Goal: Task Accomplishment & Management: Use online tool/utility

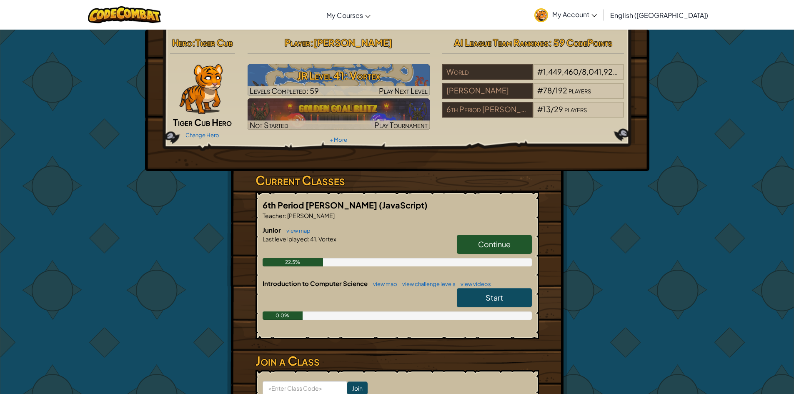
click at [494, 243] on span "Continue" at bounding box center [494, 244] width 32 height 10
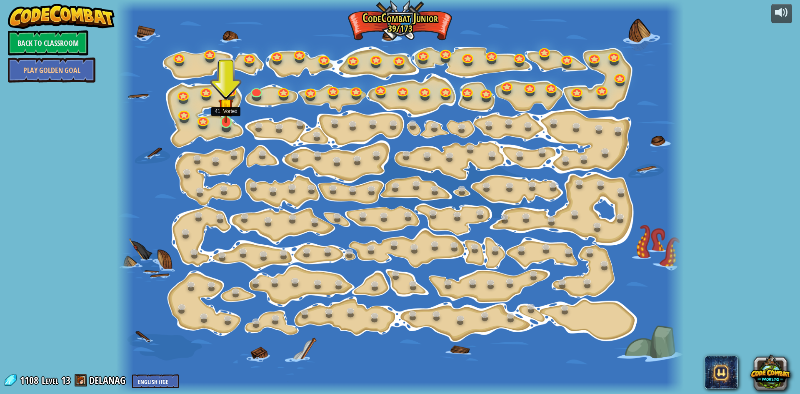
click at [227, 112] on img at bounding box center [225, 106] width 15 height 35
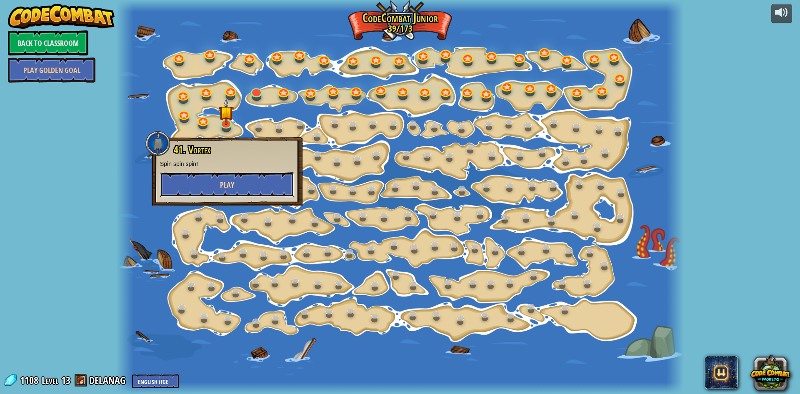
click at [226, 178] on button "Play" at bounding box center [227, 184] width 134 height 25
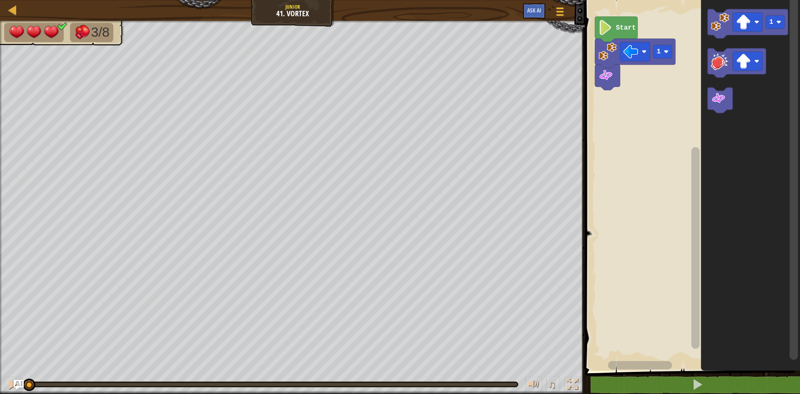
click at [3, 380] on div "♫" at bounding box center [292, 381] width 585 height 25
click at [8, 379] on div at bounding box center [12, 384] width 11 height 11
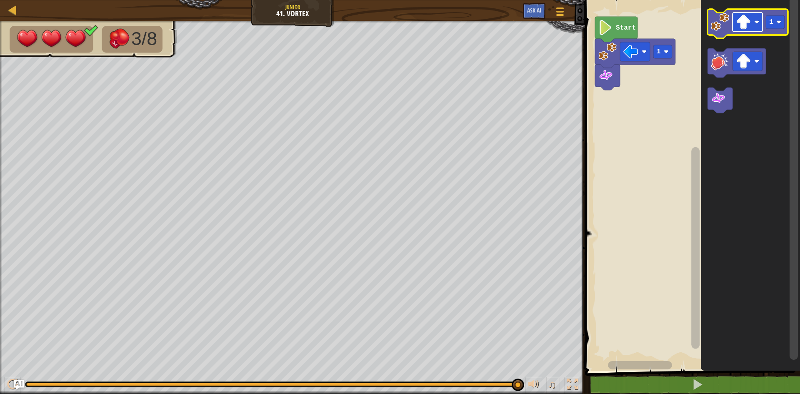
click at [751, 21] on rect "Blockly Workspace" at bounding box center [747, 21] width 30 height 19
click at [713, 17] on image "Blockly Workspace" at bounding box center [720, 22] width 18 height 18
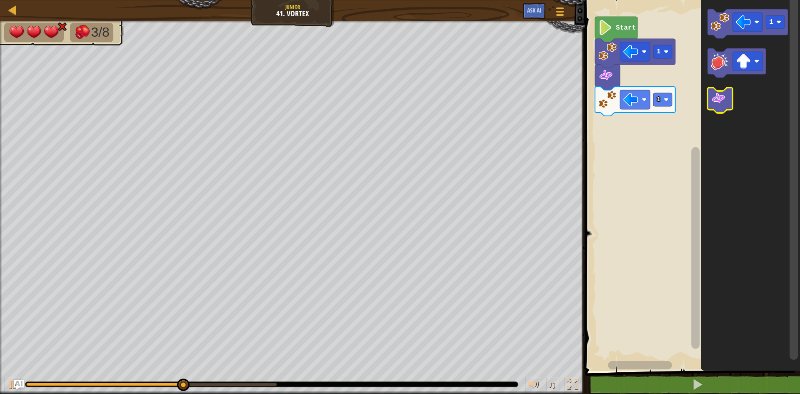
click at [709, 104] on icon "Blockly Workspace" at bounding box center [719, 99] width 25 height 25
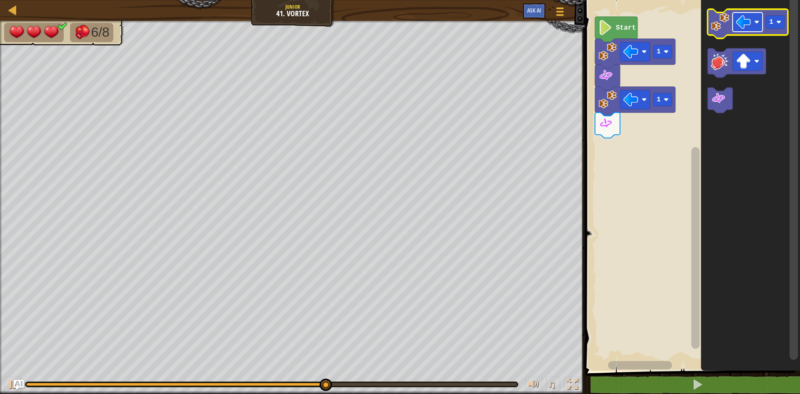
click at [741, 22] on image "Blockly Workspace" at bounding box center [743, 22] width 15 height 15
click at [713, 17] on image "Blockly Workspace" at bounding box center [720, 22] width 18 height 18
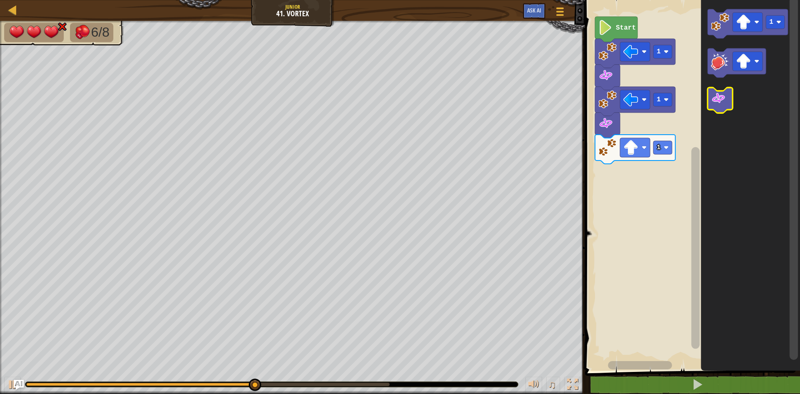
click at [714, 102] on image "Blockly Workspace" at bounding box center [718, 98] width 15 height 15
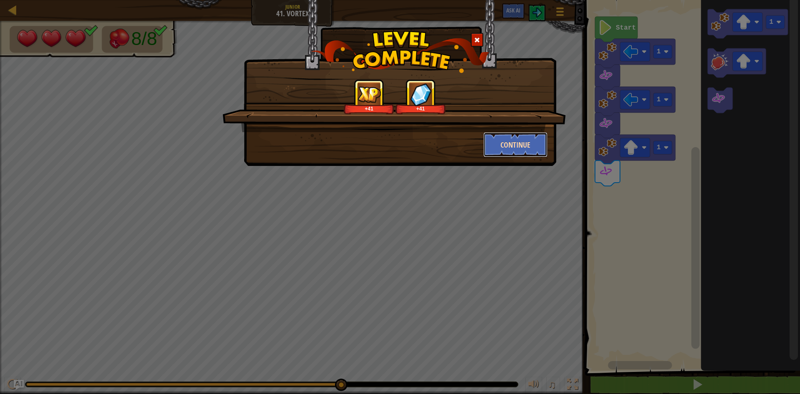
click at [545, 142] on button "Continue" at bounding box center [515, 144] width 65 height 25
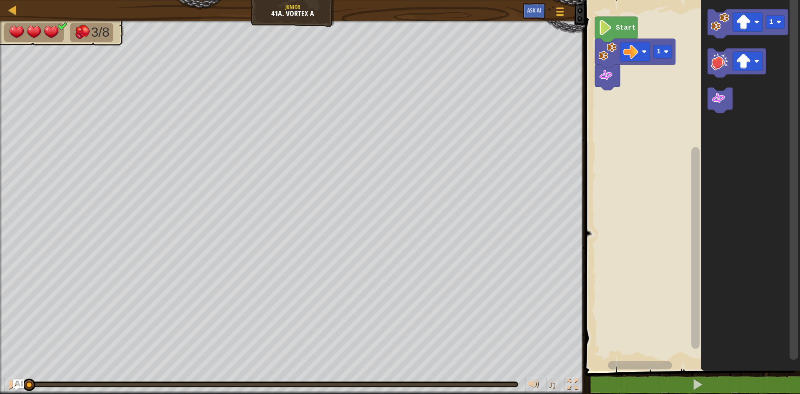
click at [15, 380] on img "Ask AI" at bounding box center [18, 384] width 11 height 11
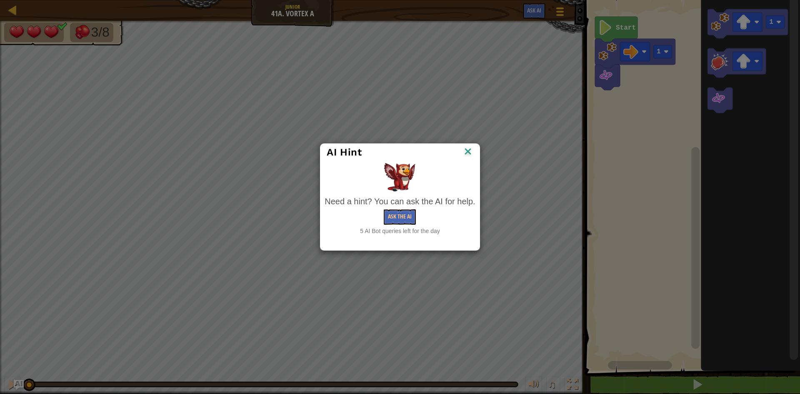
click at [463, 150] on img at bounding box center [467, 152] width 11 height 12
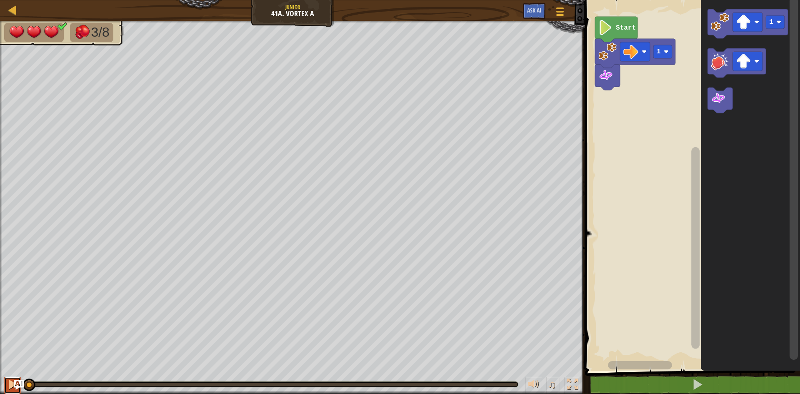
click at [8, 382] on div at bounding box center [12, 384] width 11 height 11
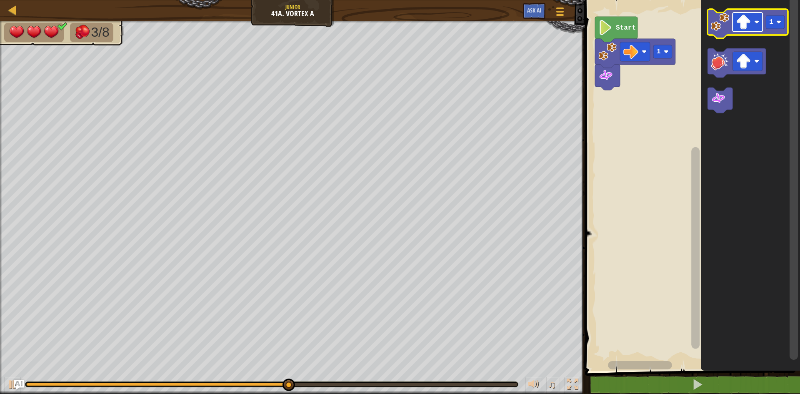
click at [737, 25] on image "Blockly Workspace" at bounding box center [743, 22] width 15 height 15
click at [720, 29] on image "Blockly Workspace" at bounding box center [720, 22] width 18 height 18
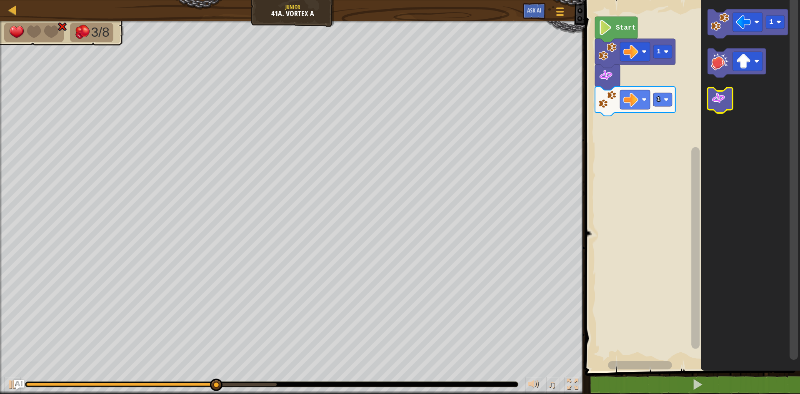
click at [721, 97] on image "Blockly Workspace" at bounding box center [718, 98] width 15 height 15
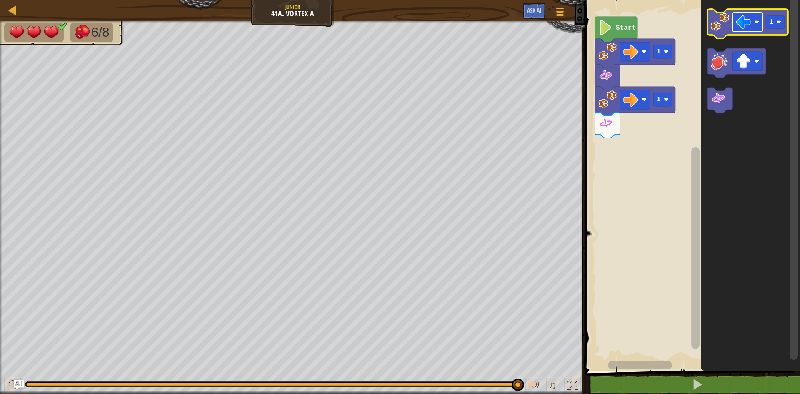
click at [745, 18] on image "Blockly Workspace" at bounding box center [743, 22] width 15 height 15
click at [724, 31] on icon "Blockly Workspace" at bounding box center [747, 23] width 80 height 29
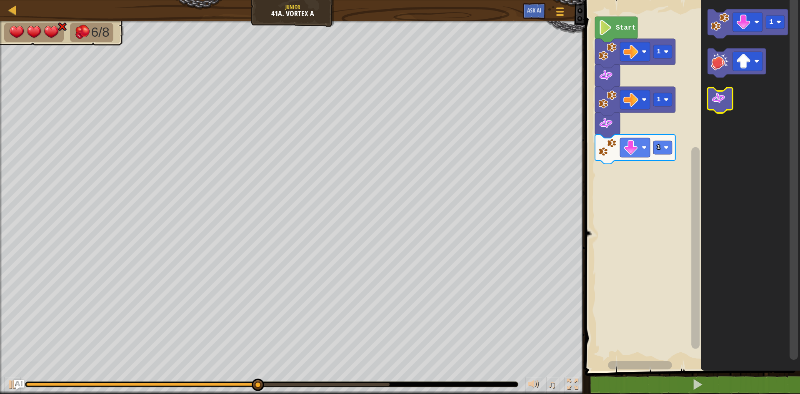
click at [723, 97] on image "Blockly Workspace" at bounding box center [718, 98] width 15 height 15
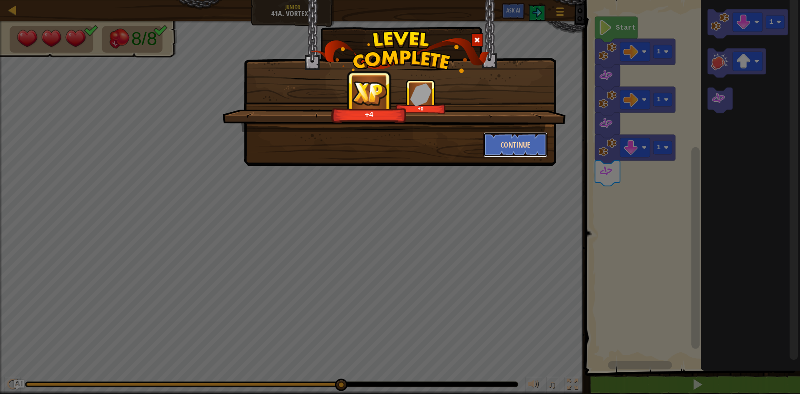
click at [507, 136] on button "Continue" at bounding box center [515, 144] width 65 height 25
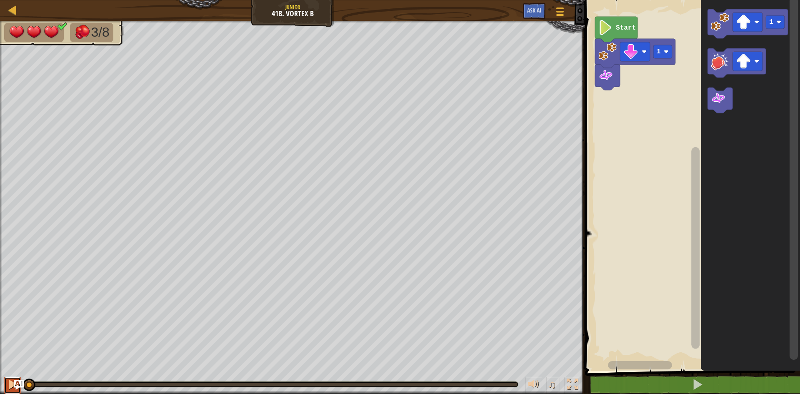
click at [6, 380] on button at bounding box center [12, 385] width 17 height 17
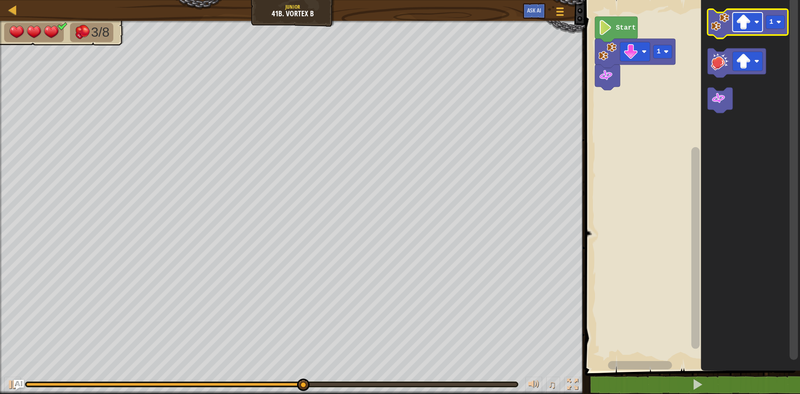
click at [746, 22] on image "Blockly Workspace" at bounding box center [743, 22] width 15 height 15
click at [711, 30] on image "Blockly Workspace" at bounding box center [720, 22] width 18 height 18
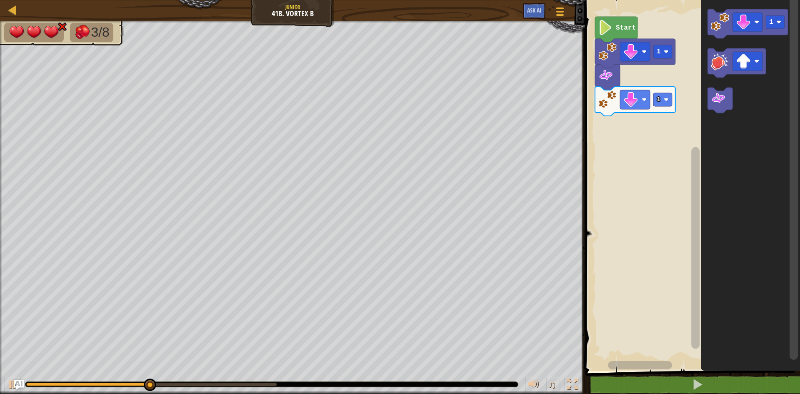
click at [723, 114] on icon "Blockly Workspace" at bounding box center [750, 183] width 99 height 374
click at [717, 98] on image "Blockly Workspace" at bounding box center [718, 98] width 15 height 15
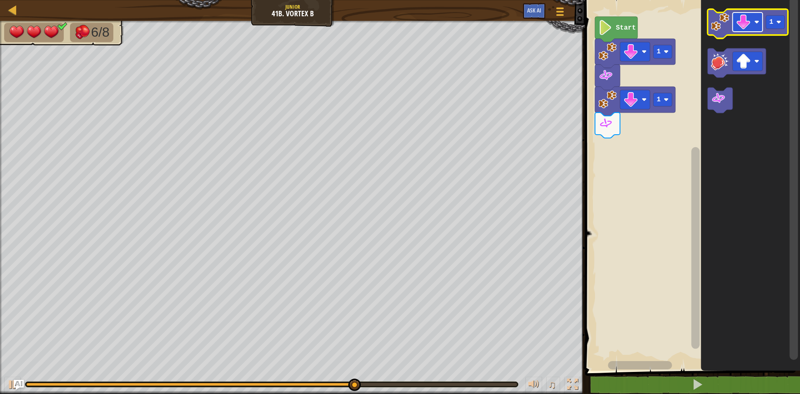
click at [747, 29] on image "Blockly Workspace" at bounding box center [743, 22] width 15 height 15
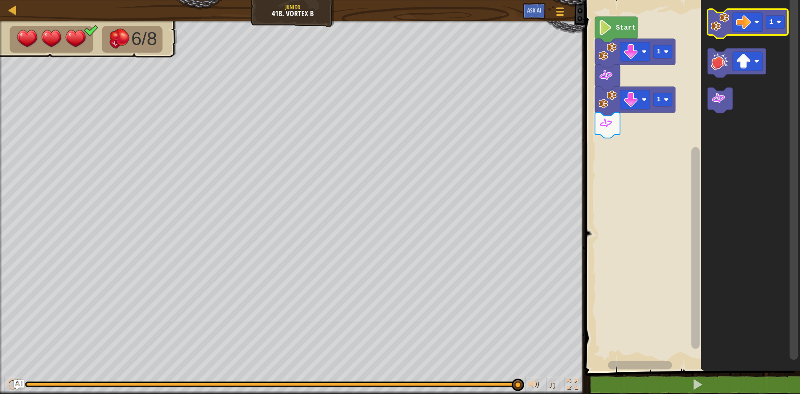
click at [709, 15] on icon "Blockly Workspace" at bounding box center [747, 23] width 80 height 29
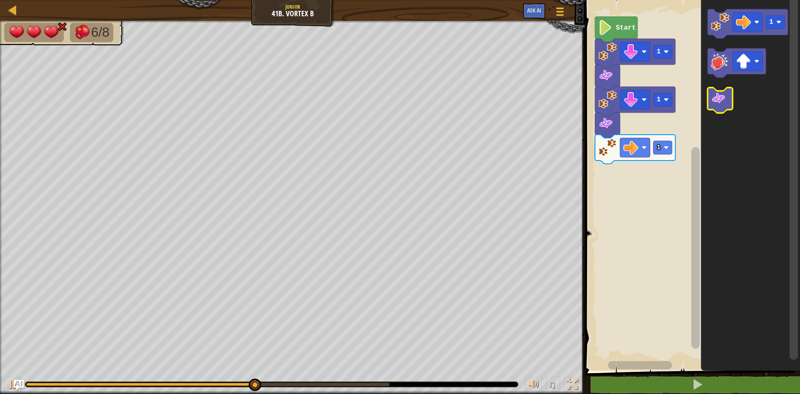
click at [716, 103] on image "Blockly Workspace" at bounding box center [718, 98] width 15 height 15
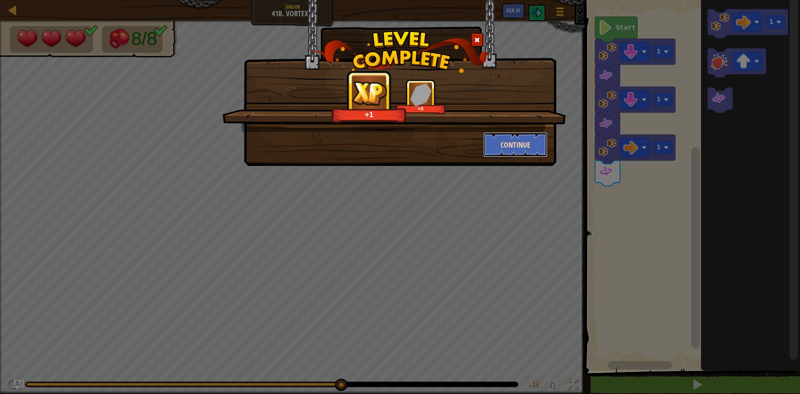
click at [493, 137] on button "Continue" at bounding box center [515, 144] width 65 height 25
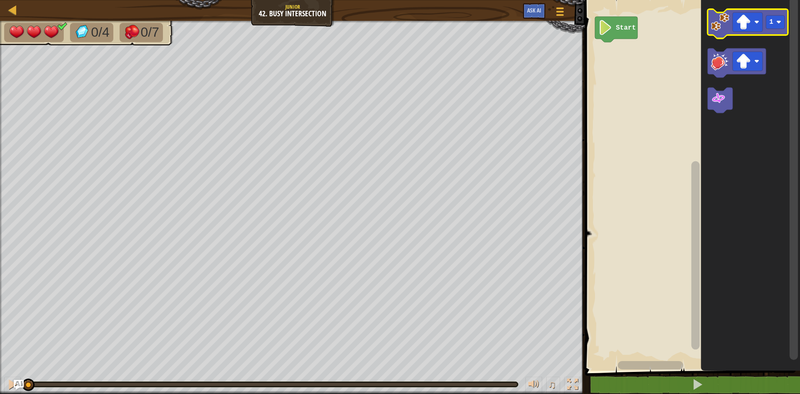
click at [713, 36] on g "1" at bounding box center [747, 61] width 80 height 104
click at [714, 33] on icon "Blockly Workspace" at bounding box center [747, 23] width 80 height 29
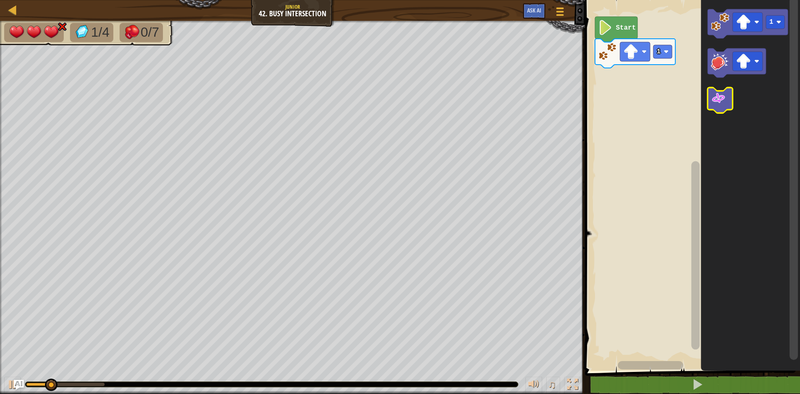
click at [721, 101] on image "Blockly Workspace" at bounding box center [718, 98] width 15 height 15
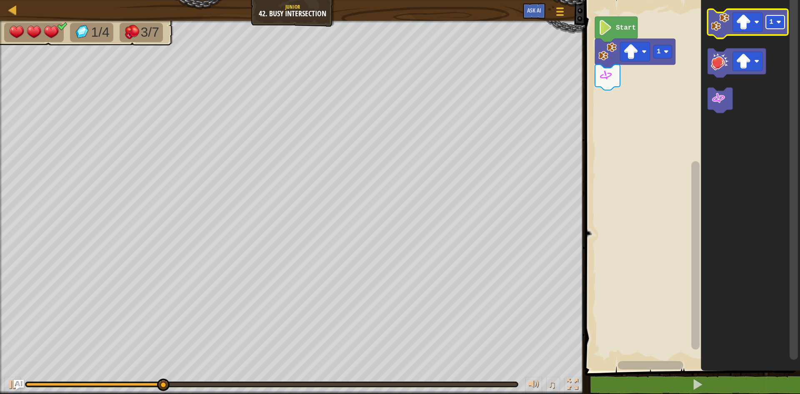
click at [778, 26] on rect "Blockly Workspace" at bounding box center [775, 21] width 19 height 13
click at [739, 25] on image "Blockly Workspace" at bounding box center [743, 22] width 15 height 15
click at [720, 27] on image "Blockly Workspace" at bounding box center [720, 22] width 18 height 18
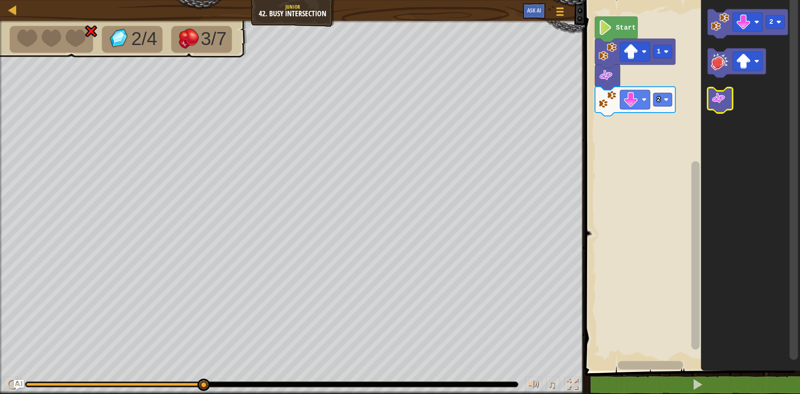
click at [715, 90] on icon "Blockly Workspace" at bounding box center [719, 99] width 25 height 25
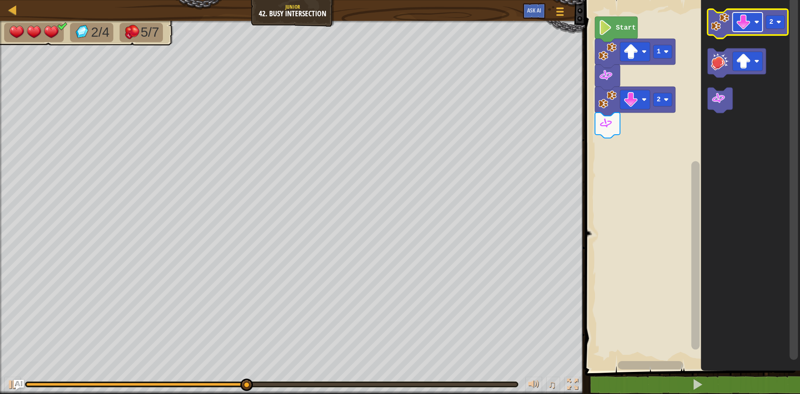
click at [743, 20] on image "Blockly Workspace" at bounding box center [743, 22] width 15 height 15
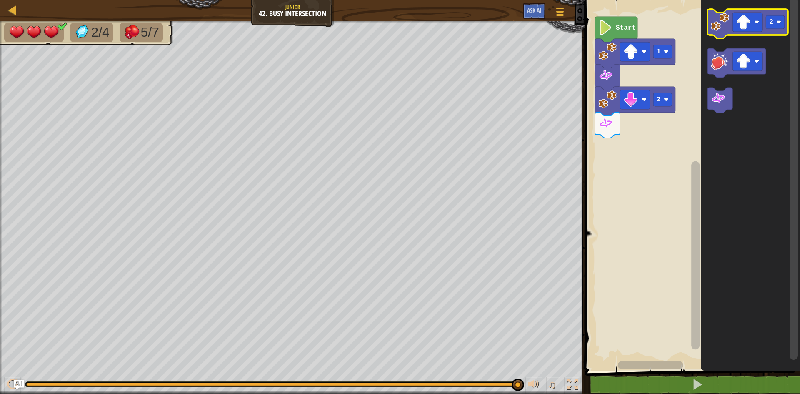
click at [729, 25] on icon "Blockly Workspace" at bounding box center [747, 23] width 80 height 29
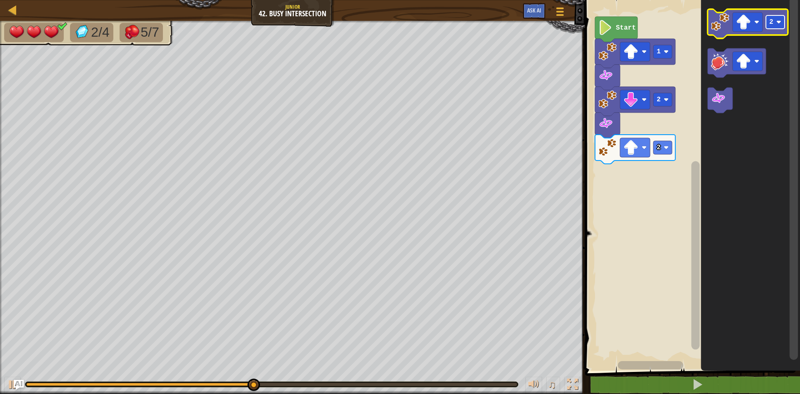
click at [772, 23] on text "2" at bounding box center [771, 21] width 4 height 7
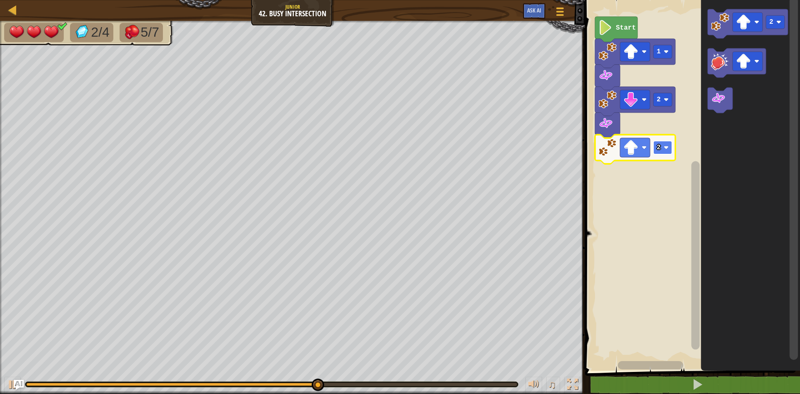
click at [655, 147] on rect "Blockly Workspace" at bounding box center [662, 147] width 19 height 13
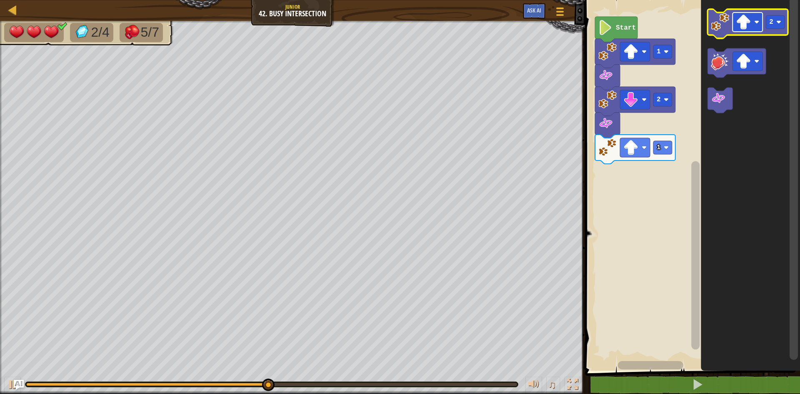
click at [736, 18] on image "Blockly Workspace" at bounding box center [743, 22] width 15 height 15
click at [778, 16] on rect "Blockly Workspace" at bounding box center [775, 21] width 19 height 13
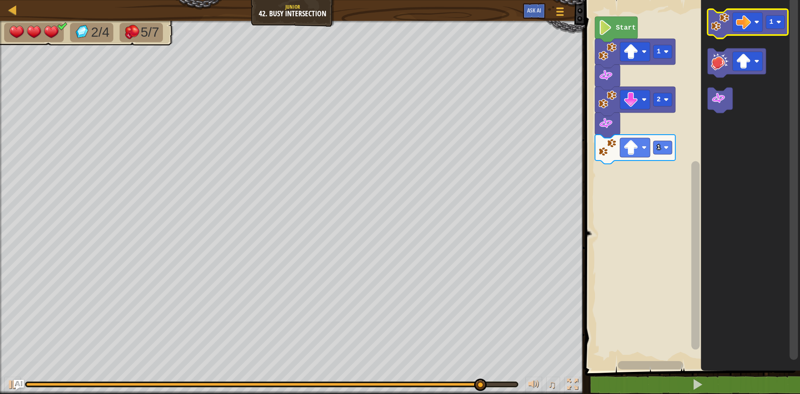
click at [720, 27] on image "Blockly Workspace" at bounding box center [720, 22] width 18 height 18
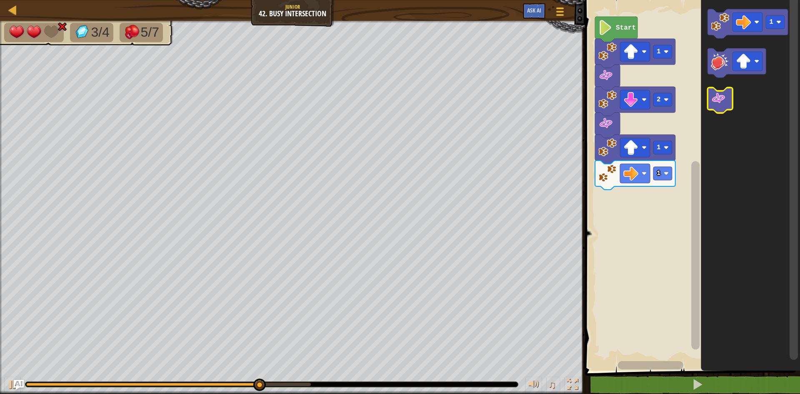
click at [716, 97] on image "Blockly Workspace" at bounding box center [718, 98] width 15 height 15
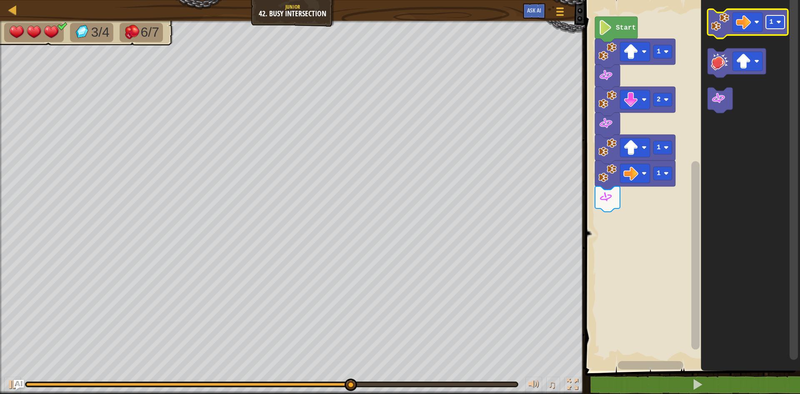
click at [768, 26] on rect "Blockly Workspace" at bounding box center [775, 21] width 19 height 13
click at [727, 32] on icon "Blockly Workspace" at bounding box center [747, 23] width 80 height 29
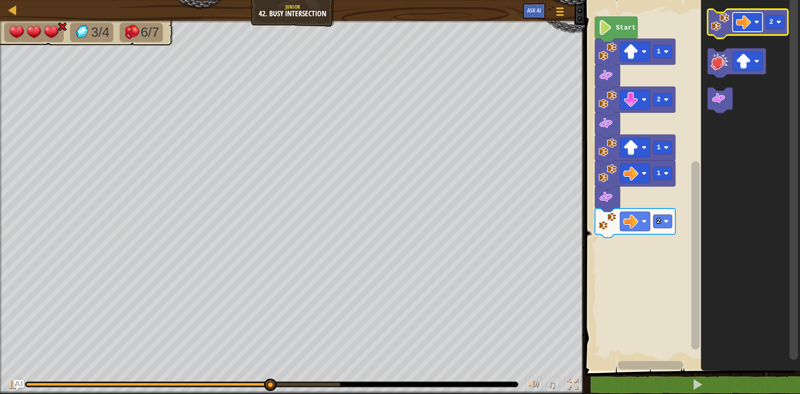
click at [737, 27] on image "Blockly Workspace" at bounding box center [743, 22] width 15 height 15
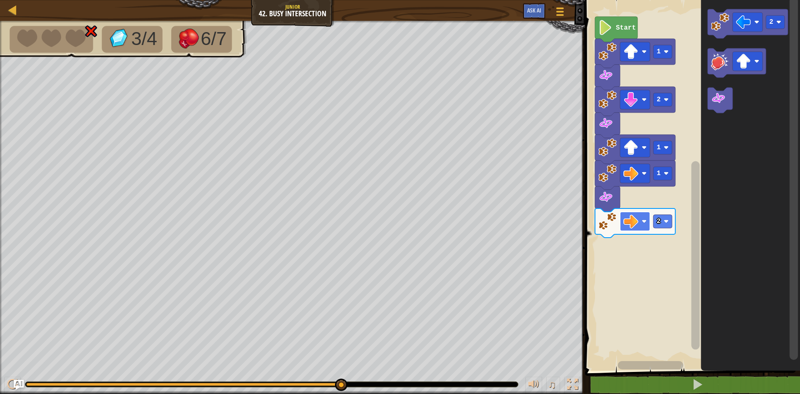
click at [629, 217] on image "Blockly Workspace" at bounding box center [630, 221] width 15 height 15
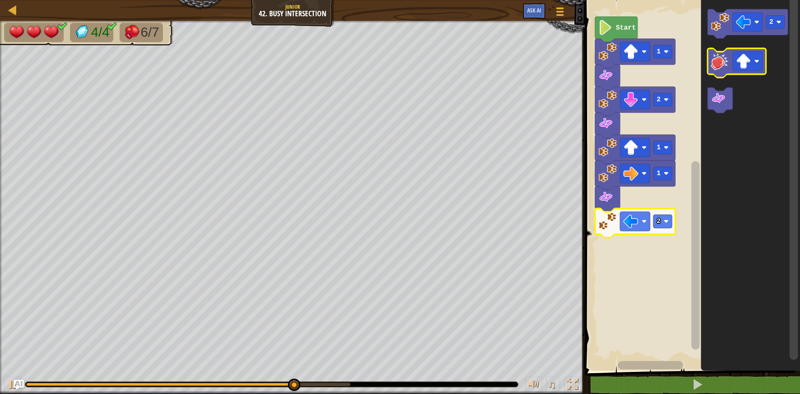
click at [732, 65] on icon "Blockly Workspace" at bounding box center [736, 62] width 58 height 29
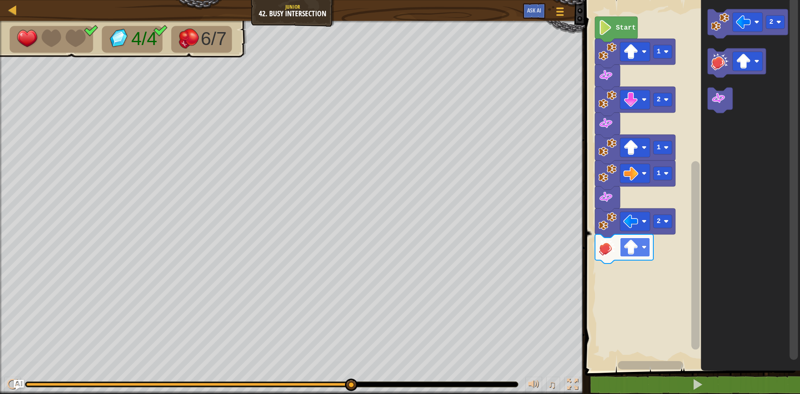
click at [638, 247] on image "Blockly Workspace" at bounding box center [630, 247] width 15 height 15
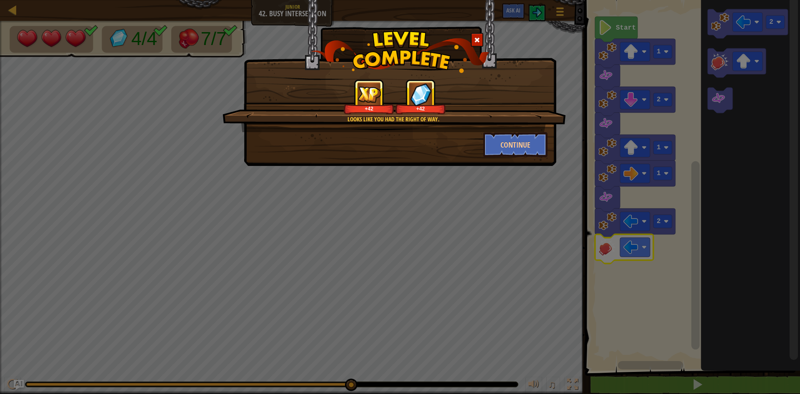
click at [437, 8] on div "Looks like you had the right of way. +42 +42 Continue" at bounding box center [400, 62] width 312 height 125
click at [526, 146] on button "Continue" at bounding box center [515, 144] width 65 height 25
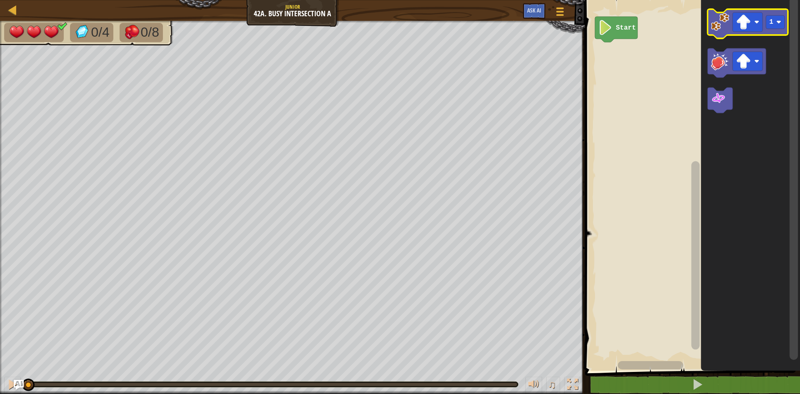
click at [711, 17] on icon "Blockly Workspace" at bounding box center [747, 23] width 80 height 29
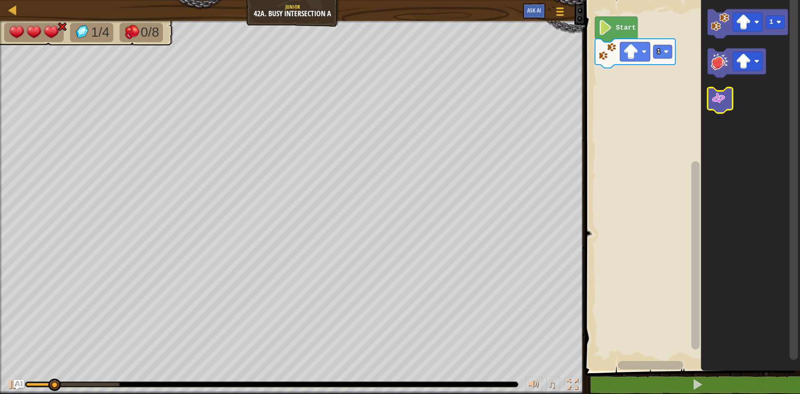
click at [708, 96] on icon "Blockly Workspace" at bounding box center [719, 99] width 25 height 25
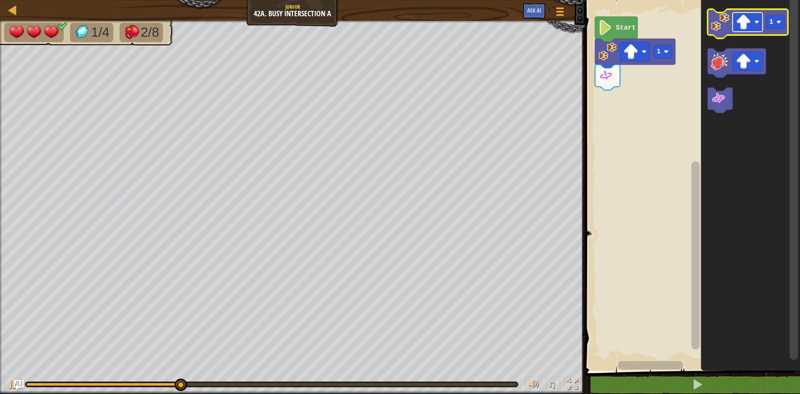
click at [742, 24] on image "Blockly Workspace" at bounding box center [743, 22] width 15 height 15
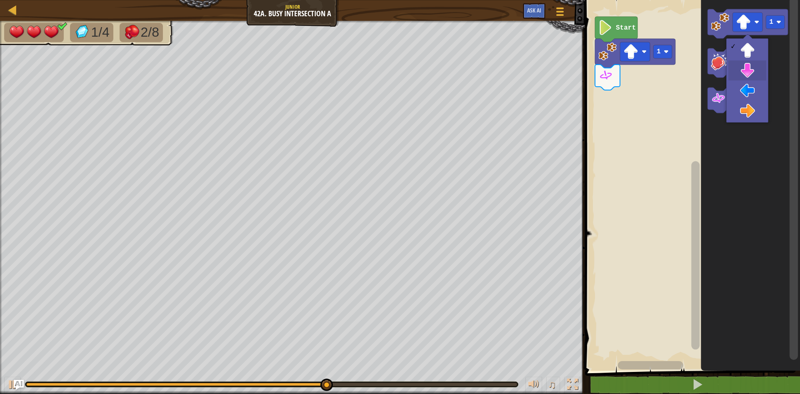
drag, startPoint x: 744, startPoint y: 69, endPoint x: 760, endPoint y: 50, distance: 25.4
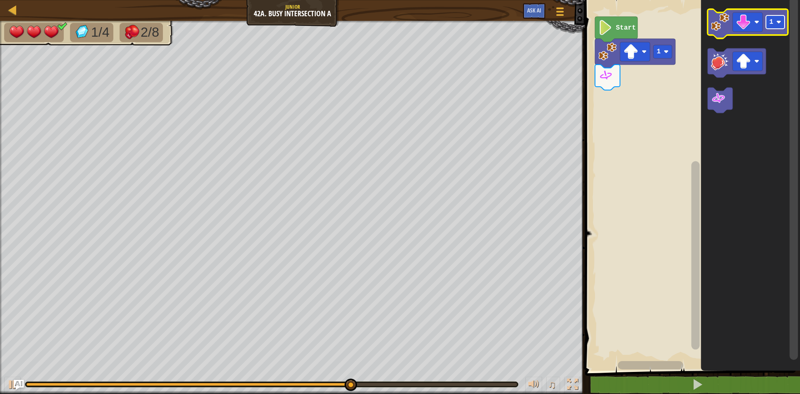
click at [779, 27] on rect "Blockly Workspace" at bounding box center [775, 21] width 19 height 13
click at [750, 22] on image "Blockly Workspace" at bounding box center [743, 22] width 15 height 15
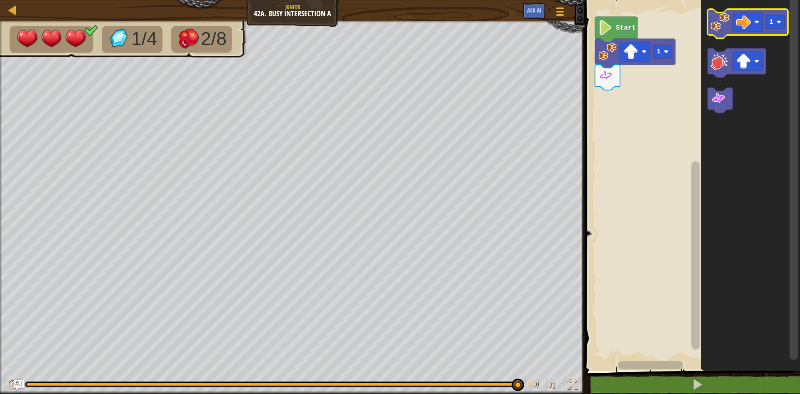
click at [779, 29] on icon "Blockly Workspace" at bounding box center [747, 23] width 80 height 29
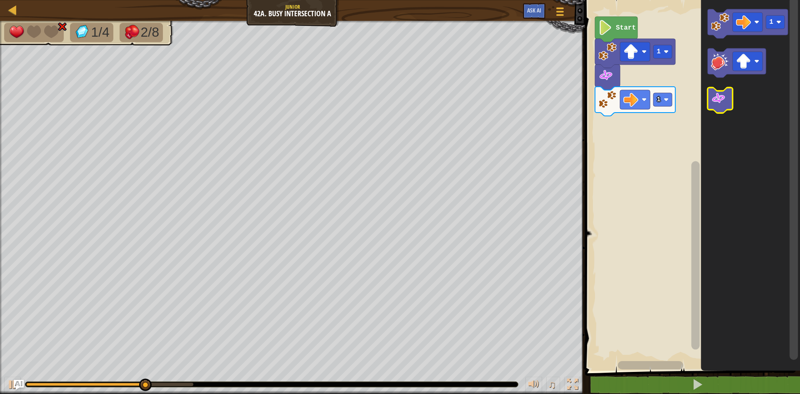
click at [716, 96] on image "Blockly Workspace" at bounding box center [718, 98] width 15 height 15
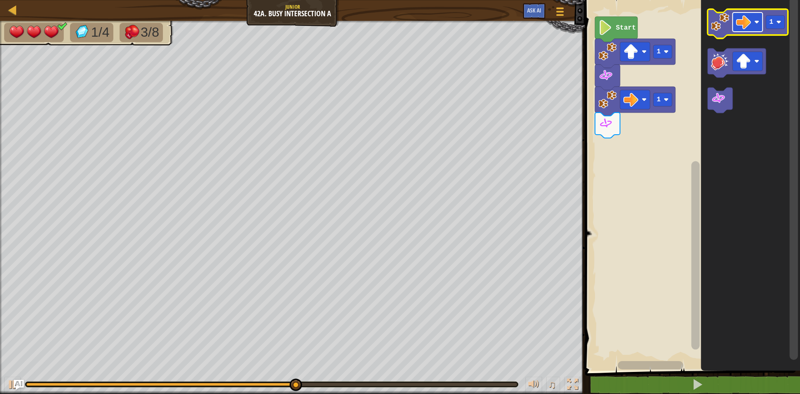
click at [758, 29] on rect "Blockly Workspace" at bounding box center [747, 21] width 30 height 19
click at [779, 22] on image "Blockly Workspace" at bounding box center [778, 22] width 5 height 5
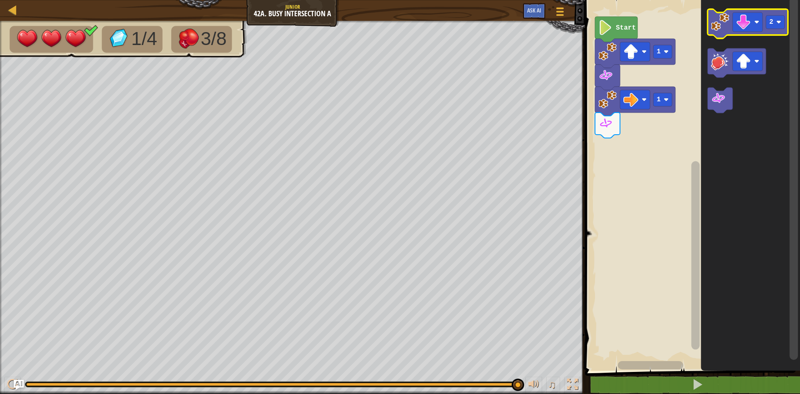
click at [726, 35] on icon "Blockly Workspace" at bounding box center [747, 23] width 80 height 29
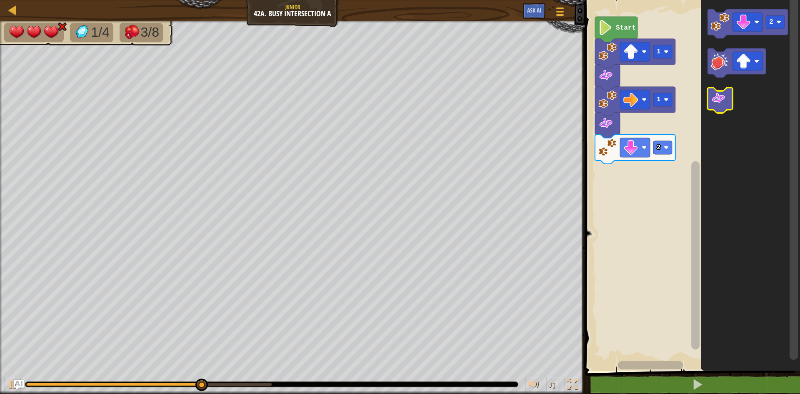
click at [710, 100] on icon "Blockly Workspace" at bounding box center [719, 99] width 25 height 25
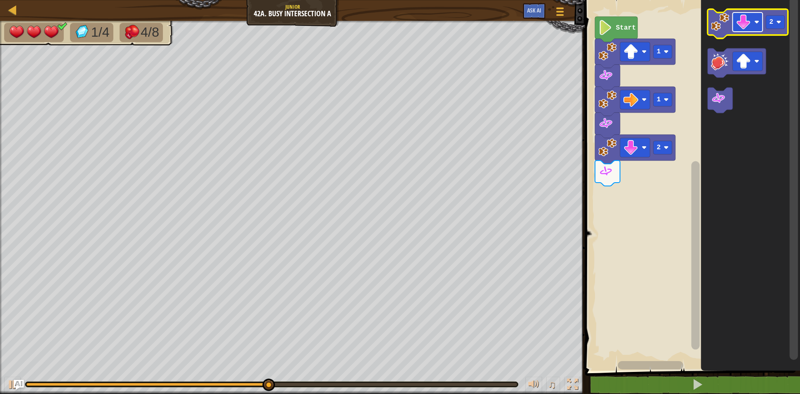
click at [747, 20] on image "Blockly Workspace" at bounding box center [743, 22] width 15 height 15
click at [773, 24] on text "2" at bounding box center [771, 21] width 4 height 7
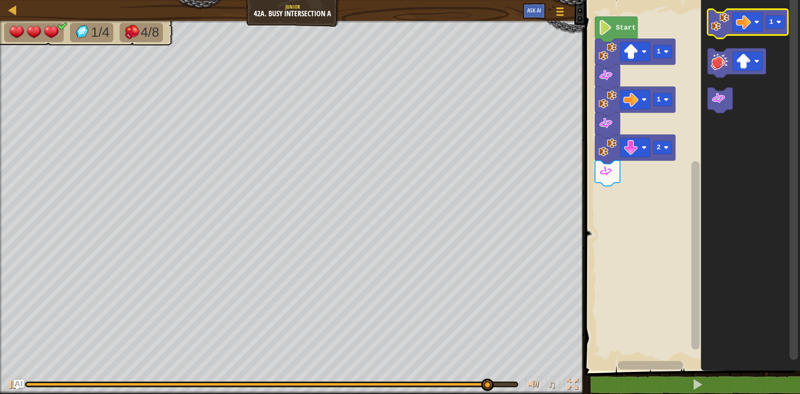
click at [716, 27] on image "Blockly Workspace" at bounding box center [720, 22] width 18 height 18
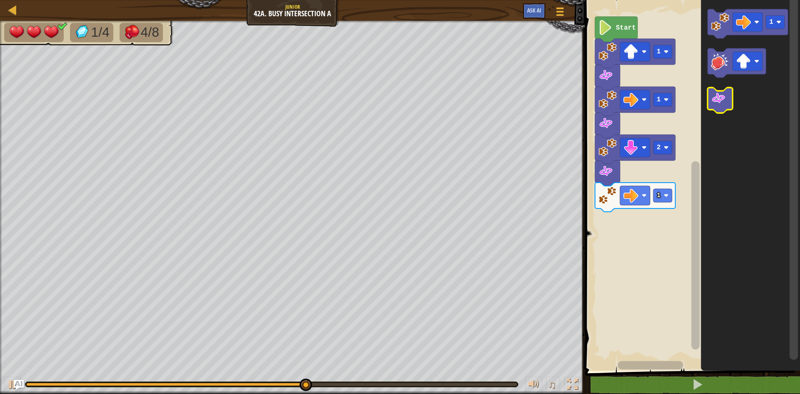
click at [710, 111] on rect "Blockly Workspace" at bounding box center [719, 99] width 25 height 25
click at [712, 100] on image "Blockly Workspace" at bounding box center [718, 98] width 15 height 15
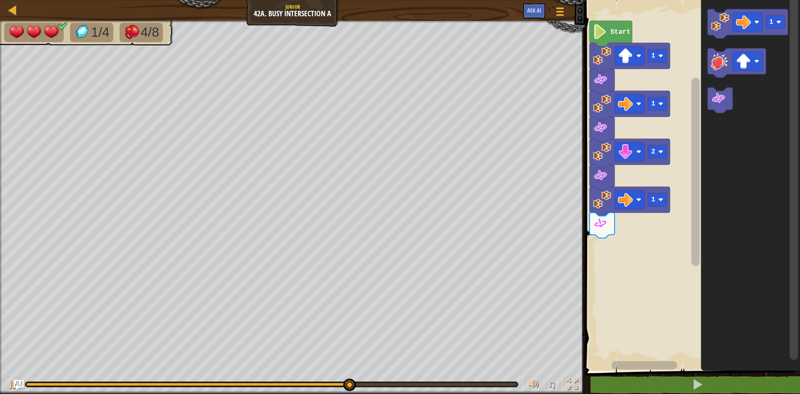
click at [599, 221] on rect "Blockly Workspace" at bounding box center [690, 183] width 217 height 374
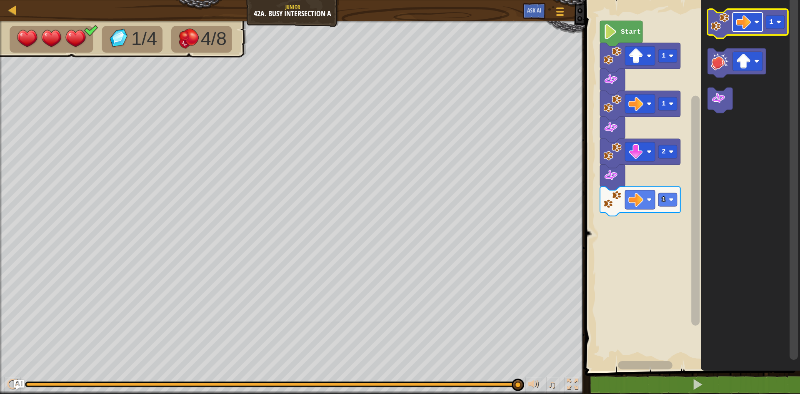
click at [753, 30] on rect "Blockly Workspace" at bounding box center [747, 21] width 30 height 19
click at [717, 23] on image "Blockly Workspace" at bounding box center [720, 22] width 18 height 18
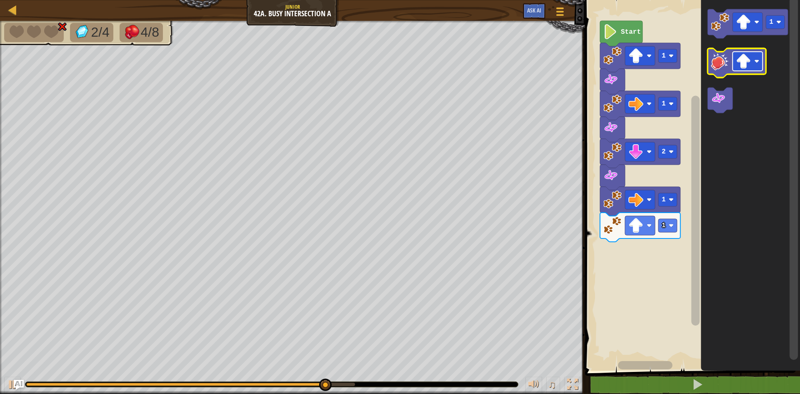
click at [740, 60] on image "Blockly Workspace" at bounding box center [743, 61] width 15 height 15
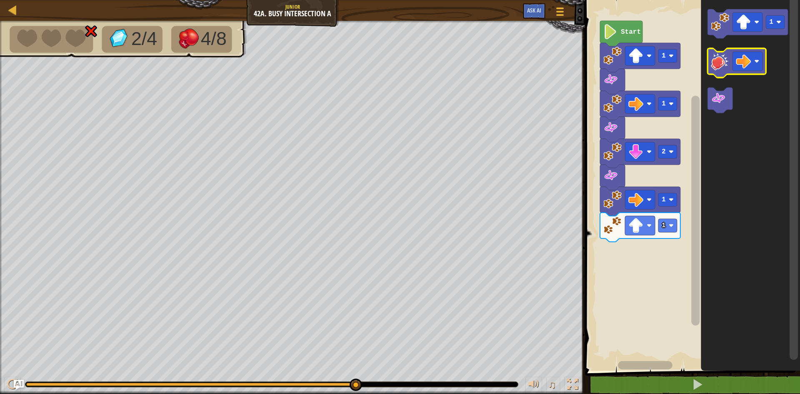
click at [716, 70] on icon "Blockly Workspace" at bounding box center [736, 62] width 58 height 29
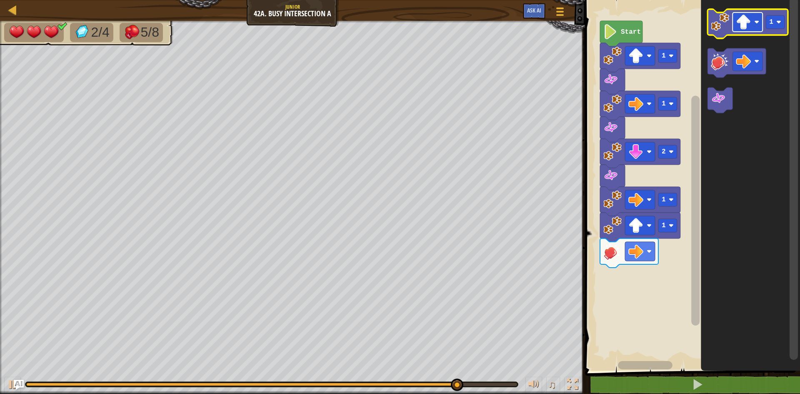
click at [756, 22] on image "Blockly Workspace" at bounding box center [756, 22] width 5 height 5
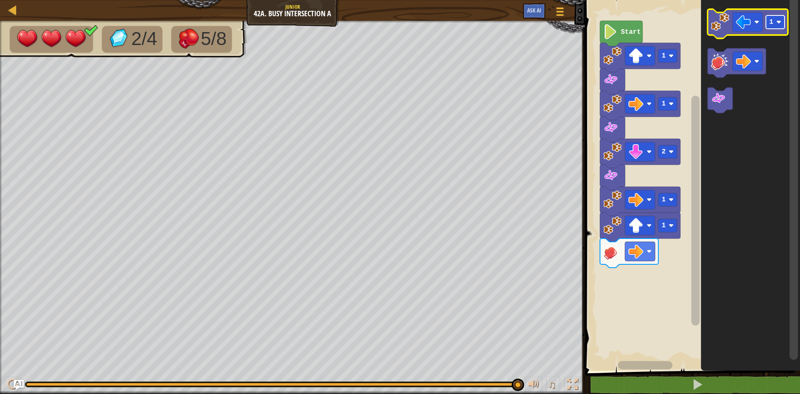
click at [772, 22] on text "1" at bounding box center [771, 21] width 4 height 7
click at [722, 30] on image "Blockly Workspace" at bounding box center [720, 22] width 18 height 18
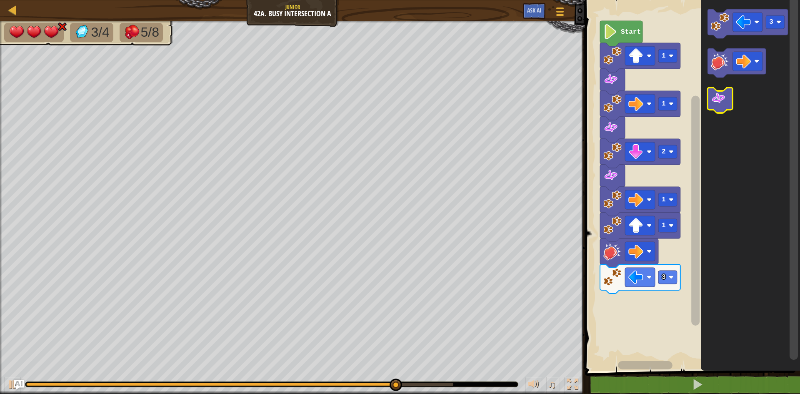
click at [719, 96] on image "Blockly Workspace" at bounding box center [718, 98] width 15 height 15
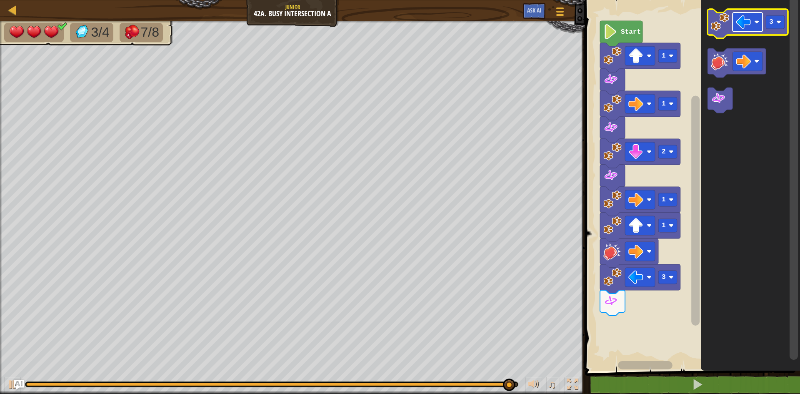
click at [756, 19] on rect "Blockly Workspace" at bounding box center [747, 21] width 30 height 19
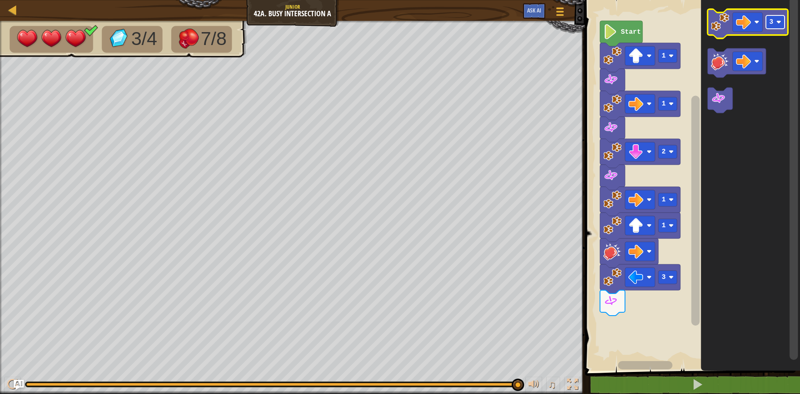
click at [767, 27] on rect "Blockly Workspace" at bounding box center [775, 21] width 19 height 13
click at [721, 28] on image "Blockly Workspace" at bounding box center [720, 22] width 18 height 18
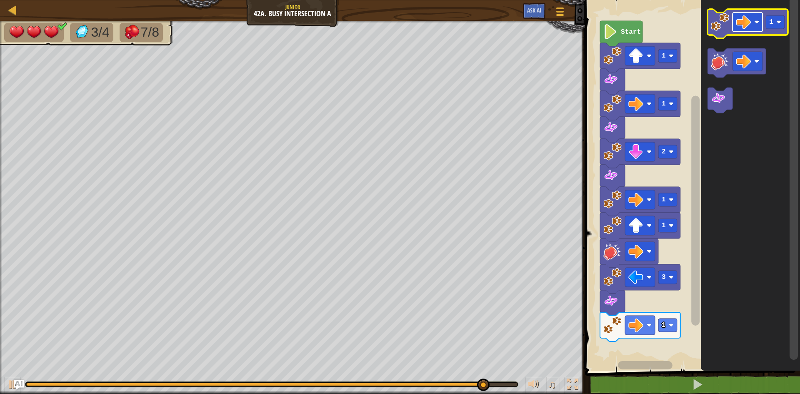
click at [743, 23] on image "Blockly Workspace" at bounding box center [743, 22] width 15 height 15
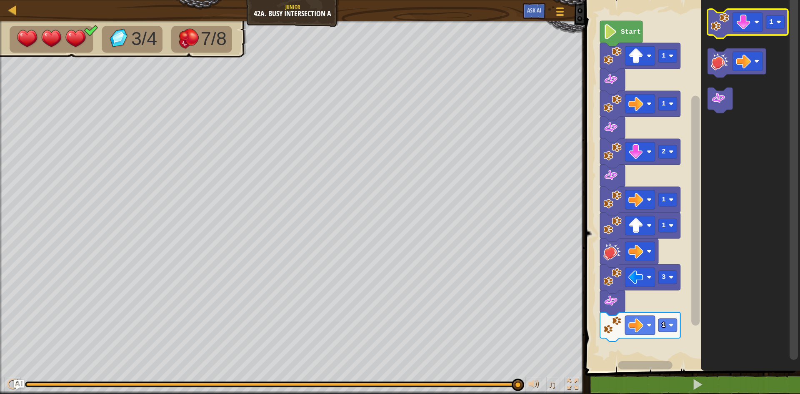
click at [722, 32] on icon "Blockly Workspace" at bounding box center [747, 23] width 80 height 29
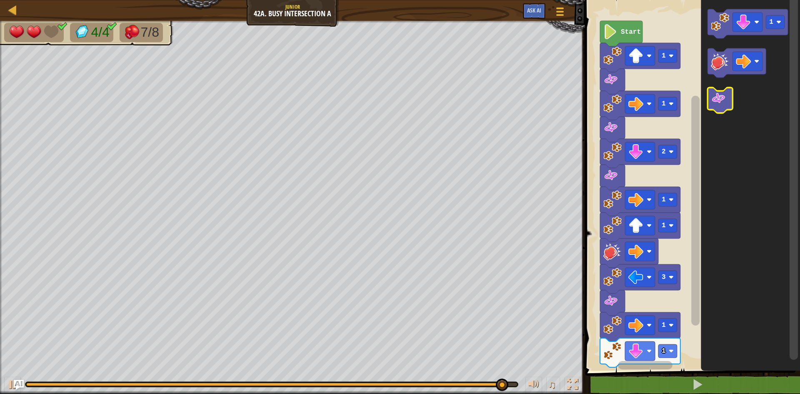
click at [719, 98] on image "Blockly Workspace" at bounding box center [718, 98] width 15 height 15
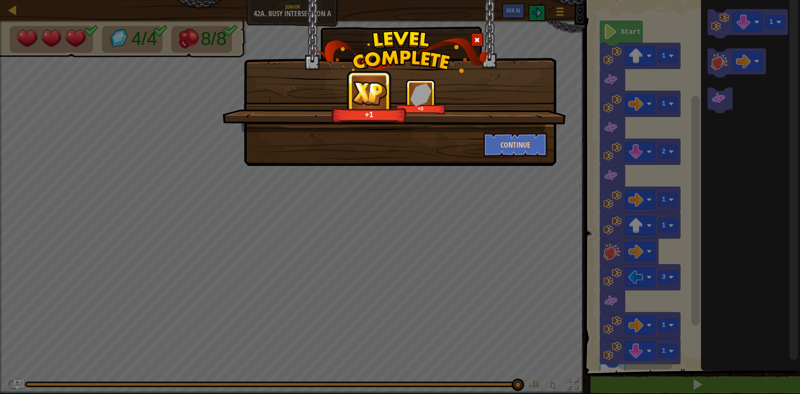
click at [497, 130] on div "+1 +0" at bounding box center [393, 105] width 343 height 53
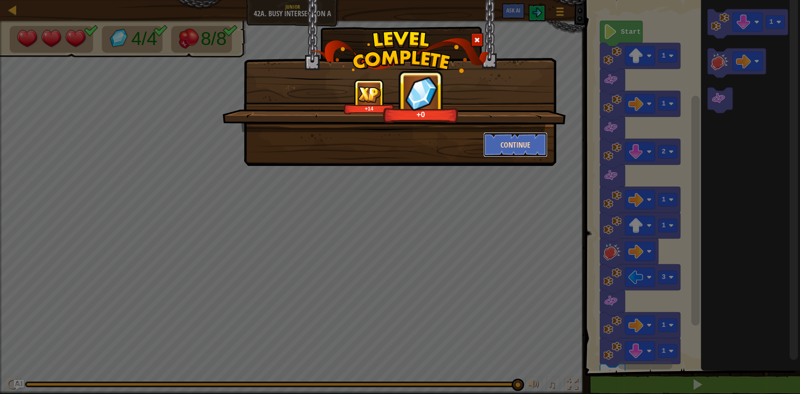
click at [495, 134] on button "Continue" at bounding box center [515, 144] width 65 height 25
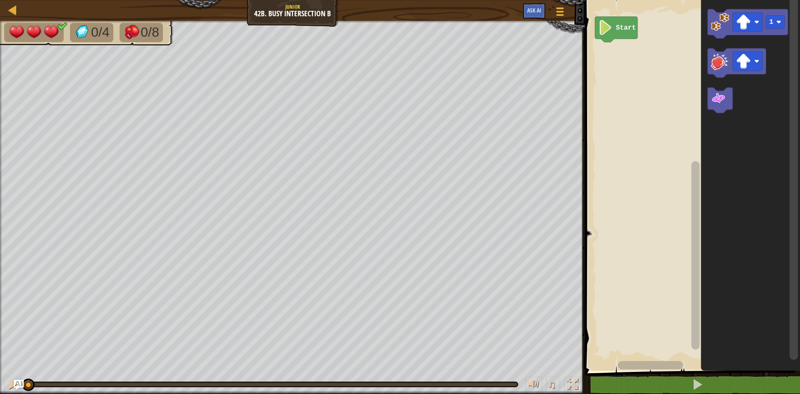
click at [793, 76] on div "Start 1" at bounding box center [690, 183] width 217 height 374
drag, startPoint x: 690, startPoint y: 180, endPoint x: 713, endPoint y: 165, distance: 27.5
click at [719, 151] on div "Start 1" at bounding box center [690, 183] width 217 height 374
click at [631, 328] on div "Start 1" at bounding box center [690, 183] width 217 height 374
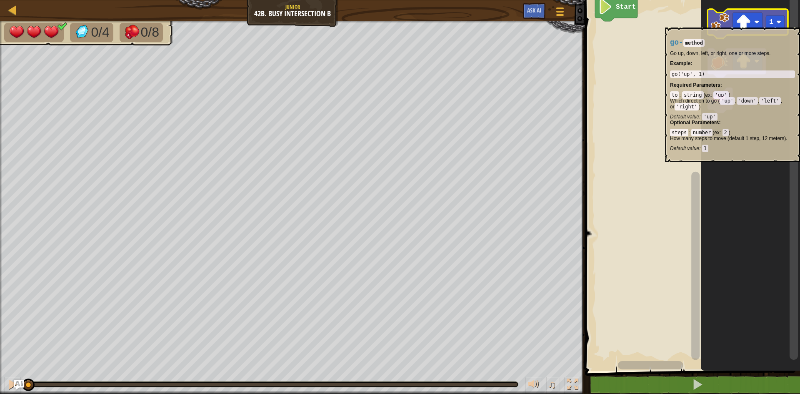
click at [718, 23] on image "Blockly Workspace" at bounding box center [720, 22] width 18 height 18
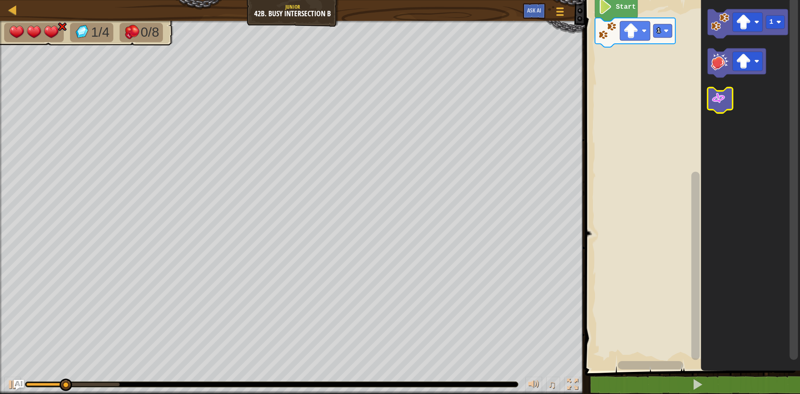
click at [720, 100] on image "Blockly Workspace" at bounding box center [718, 98] width 15 height 15
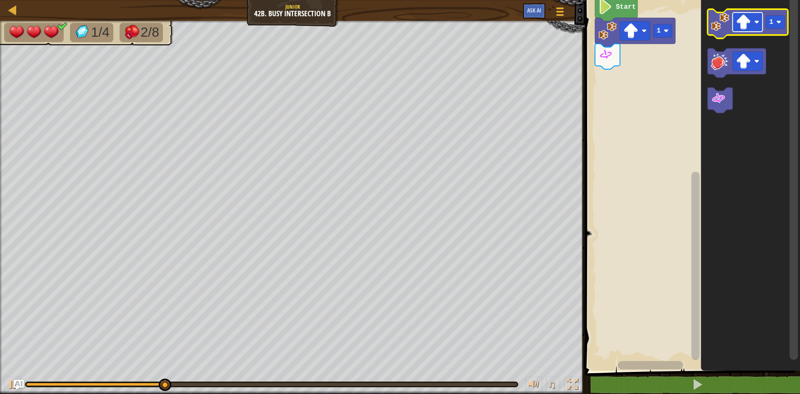
click at [750, 20] on image "Blockly Workspace" at bounding box center [743, 22] width 15 height 15
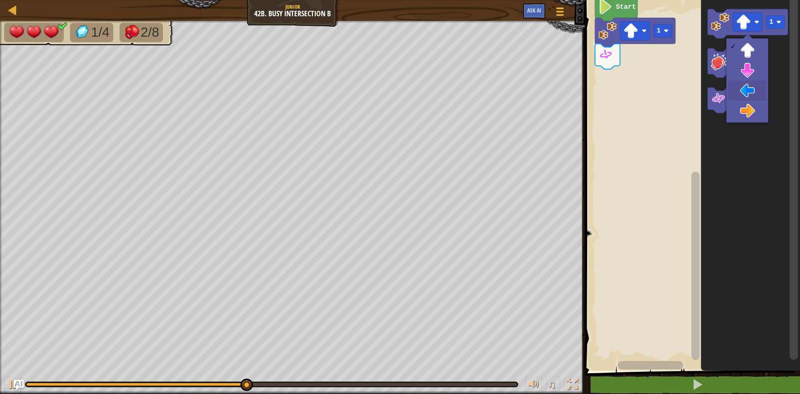
drag, startPoint x: 735, startPoint y: 90, endPoint x: 737, endPoint y: 85, distance: 4.9
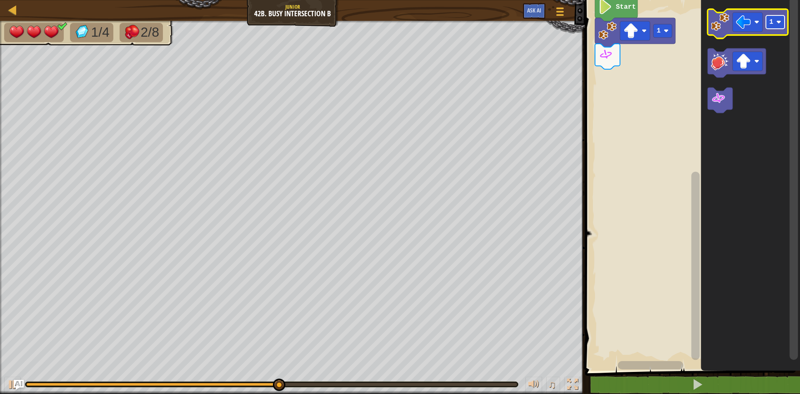
click at [777, 29] on rect "Blockly Workspace" at bounding box center [775, 21] width 19 height 13
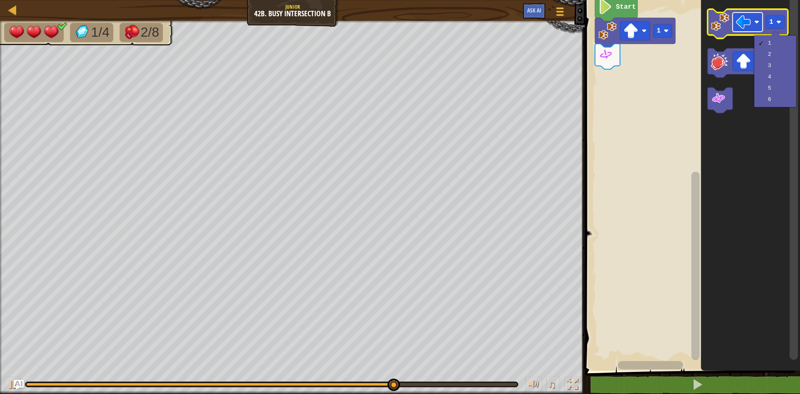
click at [758, 30] on rect "Blockly Workspace" at bounding box center [747, 21] width 30 height 19
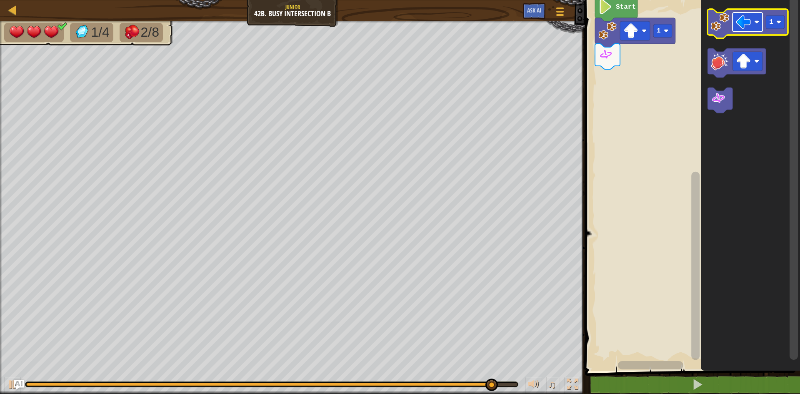
click at [751, 25] on image "Blockly Workspace" at bounding box center [743, 22] width 15 height 15
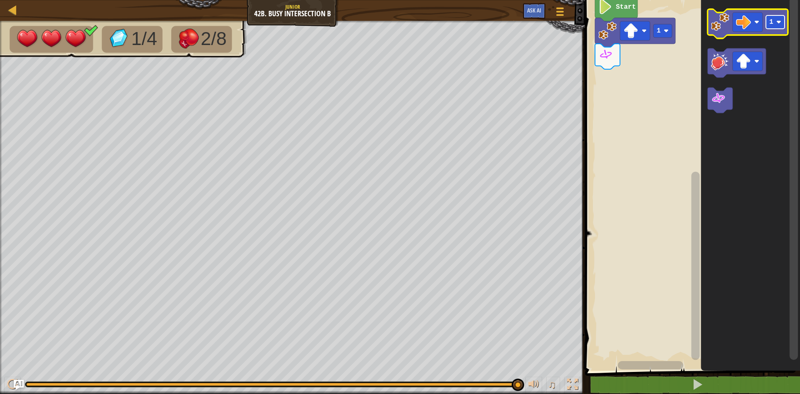
click at [770, 19] on text "1" at bounding box center [771, 21] width 4 height 7
click at [722, 27] on image "Blockly Workspace" at bounding box center [720, 22] width 18 height 18
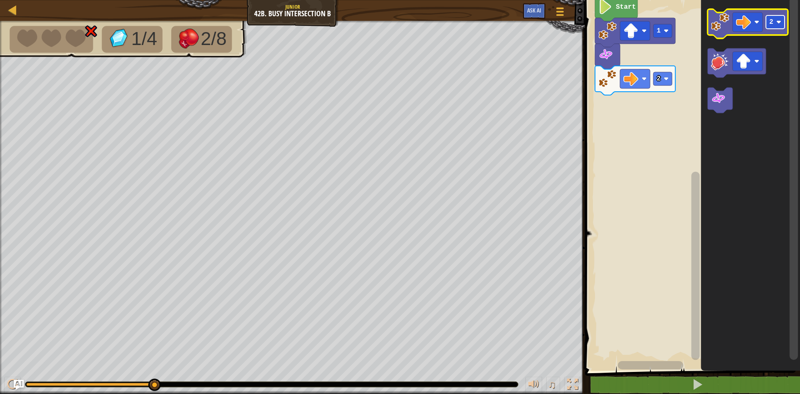
click at [773, 28] on rect "Blockly Workspace" at bounding box center [775, 21] width 19 height 13
click at [719, 17] on image "Blockly Workspace" at bounding box center [720, 22] width 18 height 18
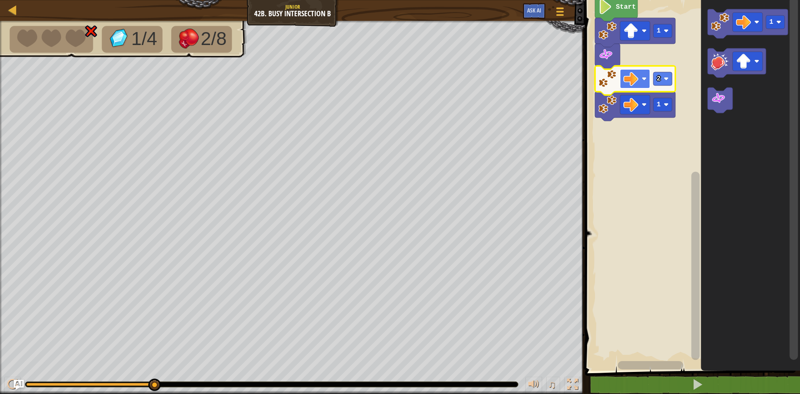
click at [647, 85] on rect "Blockly Workspace" at bounding box center [635, 78] width 30 height 19
click at [659, 77] on text "2" at bounding box center [658, 78] width 4 height 7
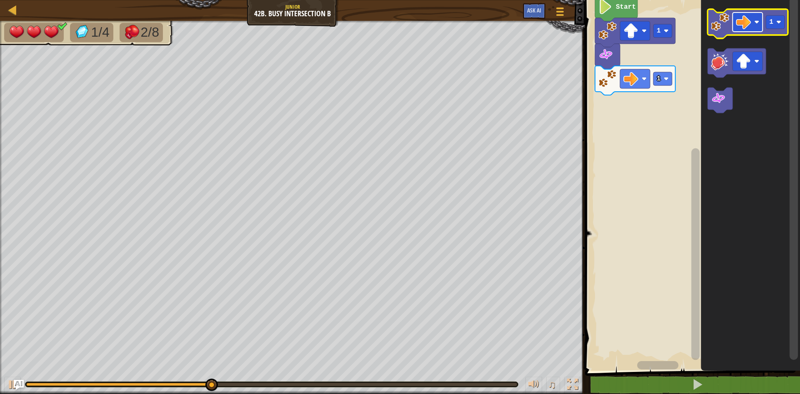
click at [756, 19] on rect "Blockly Workspace" at bounding box center [747, 21] width 30 height 19
click at [716, 21] on image "Blockly Workspace" at bounding box center [720, 22] width 18 height 18
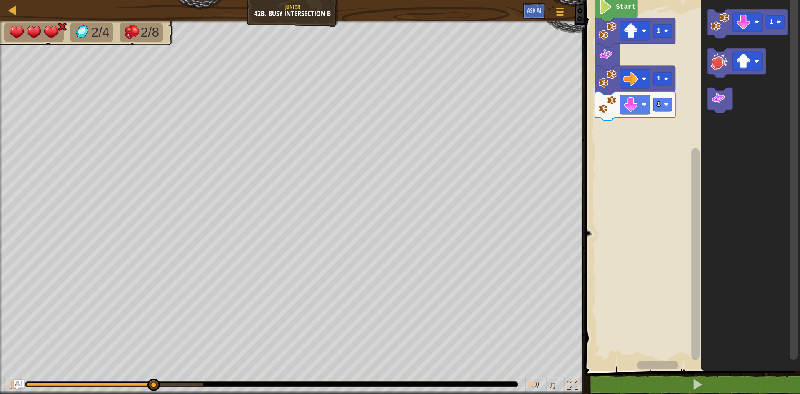
click at [732, 125] on icon "Blockly Workspace" at bounding box center [750, 183] width 99 height 374
click at [729, 102] on icon "Blockly Workspace" at bounding box center [719, 99] width 25 height 25
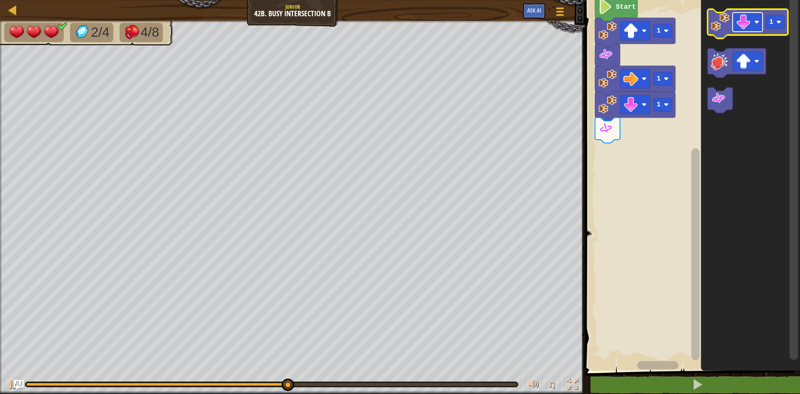
click at [734, 15] on rect "Blockly Workspace" at bounding box center [747, 21] width 30 height 19
click at [723, 25] on image "Blockly Workspace" at bounding box center [720, 22] width 18 height 18
